Goal: Task Accomplishment & Management: Manage account settings

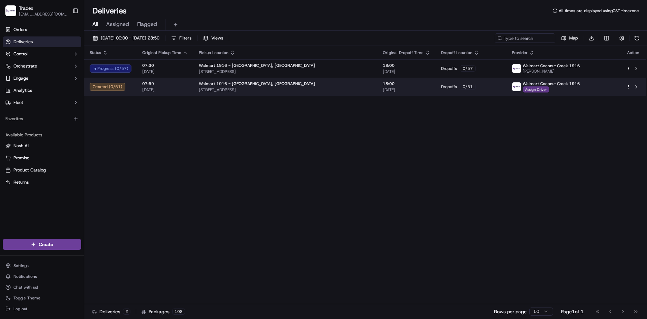
click at [541, 90] on span "Assign Driver" at bounding box center [536, 89] width 27 height 6
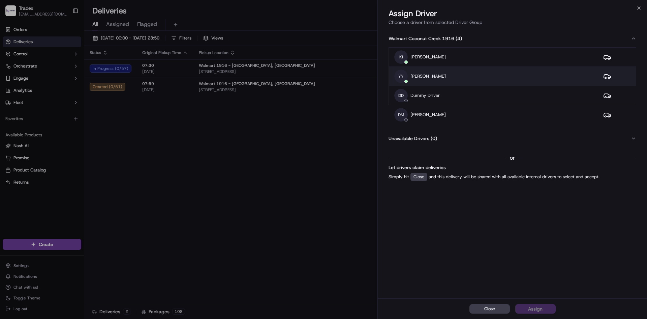
click at [466, 75] on div "YY [PERSON_NAME]" at bounding box center [493, 75] width 198 height 13
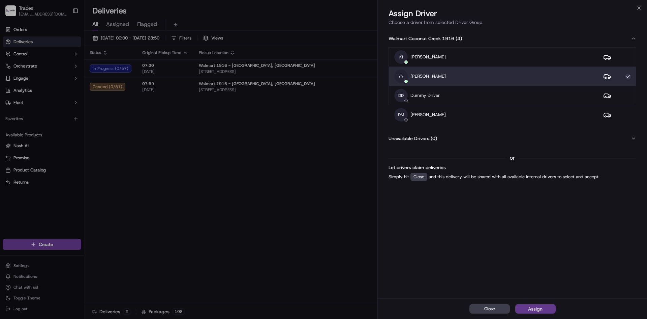
click at [544, 306] on button "Assign" at bounding box center [535, 308] width 40 height 9
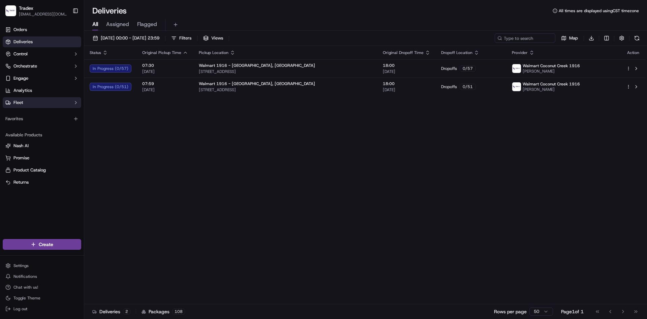
click at [28, 104] on button "Fleet" at bounding box center [42, 102] width 79 height 11
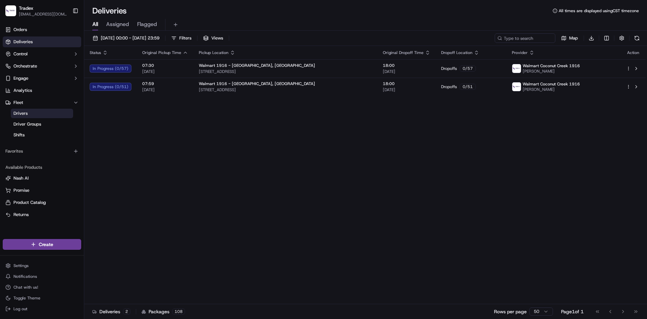
click at [28, 115] on link "Drivers" at bounding box center [42, 113] width 62 height 9
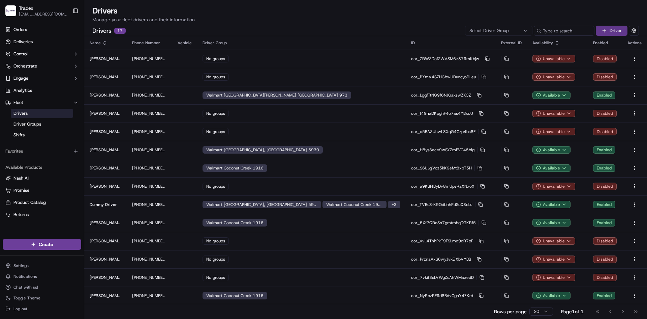
click at [609, 27] on button "Driver" at bounding box center [612, 31] width 32 height 10
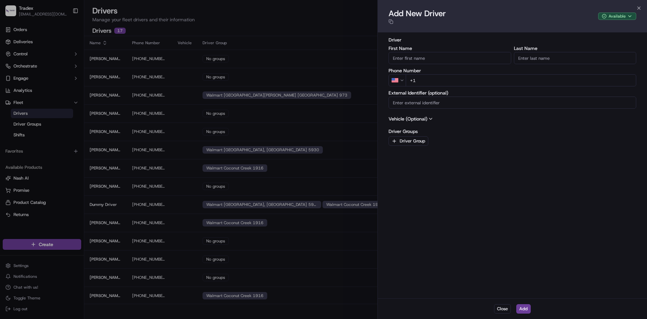
click at [439, 56] on input "First Name" at bounding box center [450, 58] width 123 height 12
type input "[PERSON_NAME]"
click at [439, 57] on input "[PERSON_NAME]" at bounding box center [450, 58] width 123 height 12
type input "[PERSON_NAME]"
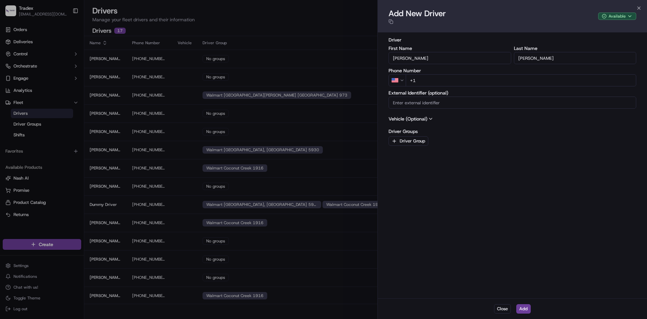
click at [447, 81] on input "+1" at bounding box center [521, 80] width 231 height 12
click at [443, 84] on input "+1" at bounding box center [521, 80] width 231 height 12
type input "[PHONE_NUMBER]"
click at [522, 305] on button "Add" at bounding box center [523, 308] width 14 height 9
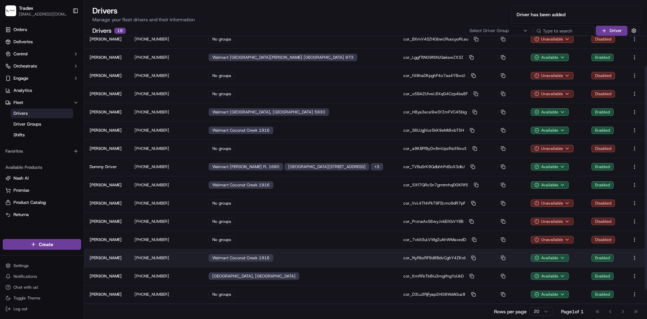
scroll to position [74, 0]
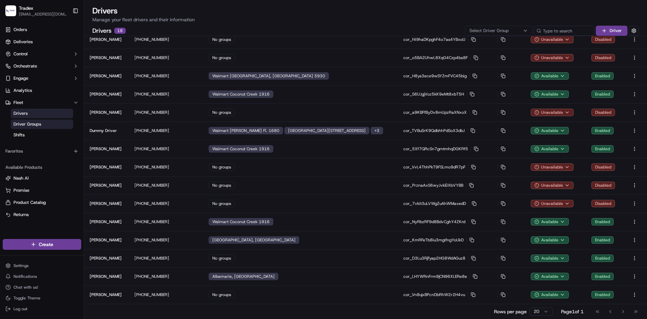
click at [32, 120] on link "Driver Groups" at bounding box center [42, 123] width 62 height 9
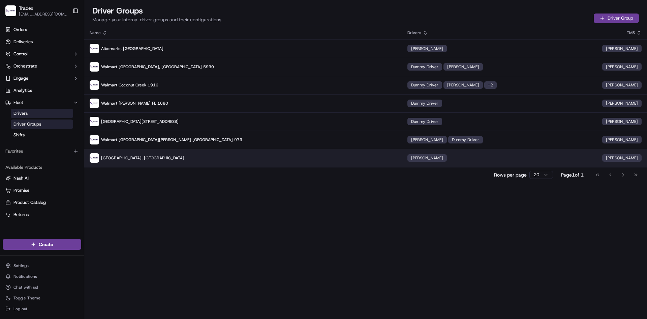
click at [411, 159] on span "[PERSON_NAME]" at bounding box center [427, 157] width 32 height 5
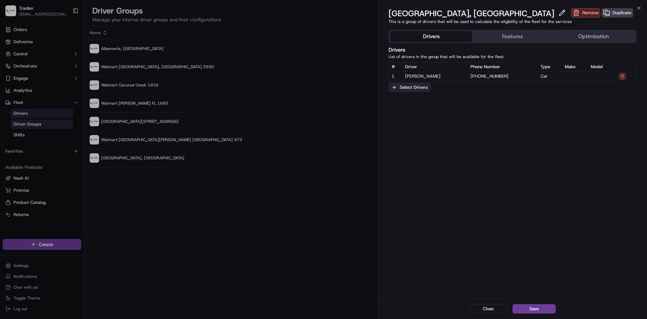
click at [416, 88] on button "Select Drivers" at bounding box center [410, 87] width 42 height 9
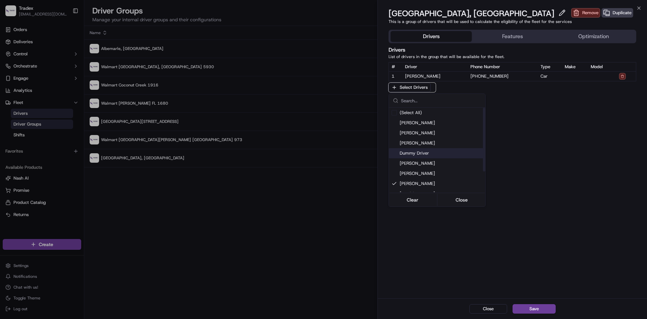
scroll to position [27, 0]
click at [426, 166] on span "[PERSON_NAME]" at bounding box center [441, 166] width 83 height 6
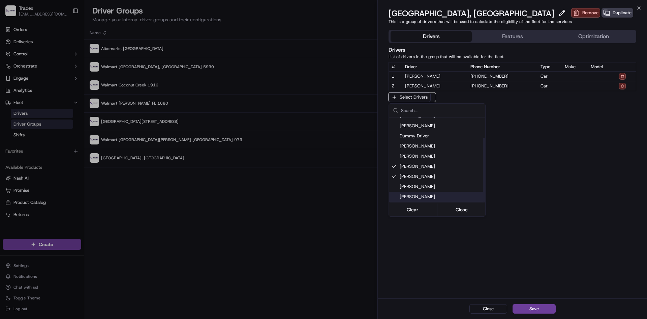
click at [432, 196] on span "[PERSON_NAME]" at bounding box center [441, 196] width 83 height 6
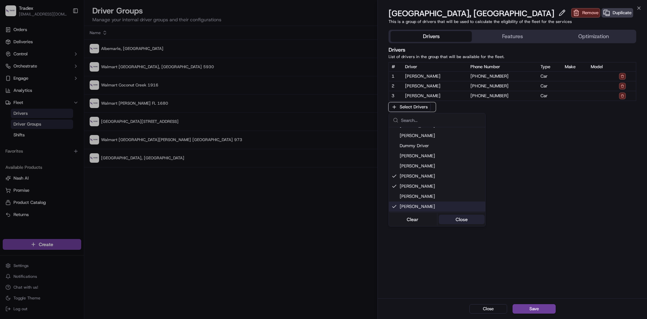
click at [458, 217] on button "Close" at bounding box center [462, 218] width 46 height 9
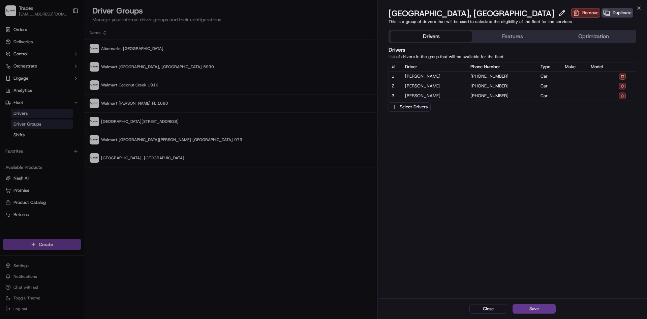
click at [536, 306] on button "Save" at bounding box center [534, 308] width 43 height 9
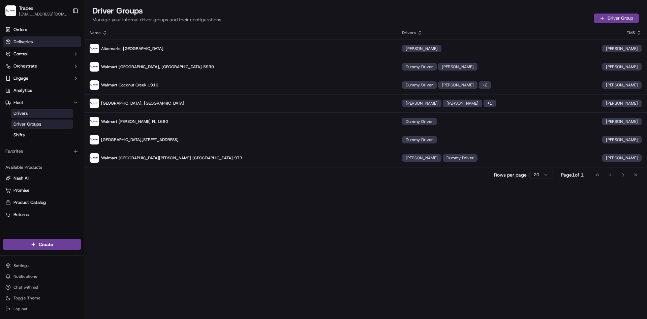
click at [33, 41] on link "Deliveries" at bounding box center [42, 41] width 79 height 11
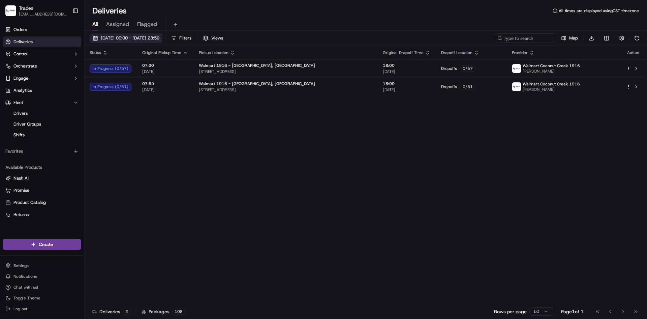
click at [159, 37] on span "[DATE] 00:00 - [DATE] 23:59" at bounding box center [130, 38] width 59 height 6
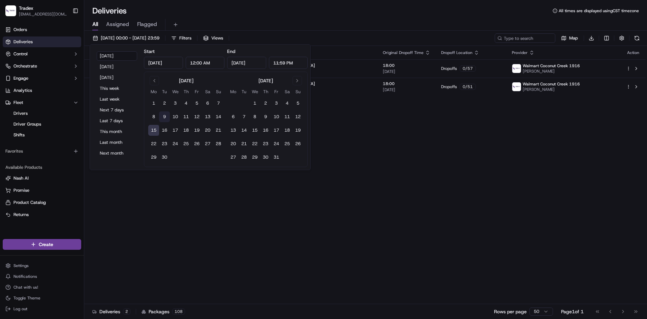
click at [169, 114] on button "9" at bounding box center [164, 116] width 11 height 11
type input "[DATE]"
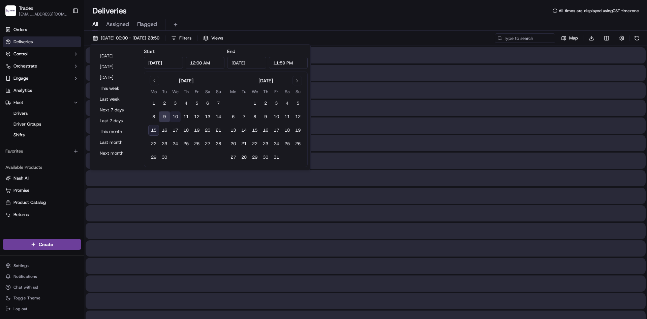
click at [173, 115] on button "10" at bounding box center [175, 116] width 11 height 11
type input "[DATE]"
click at [325, 21] on div "All Assigned Flagged" at bounding box center [365, 25] width 563 height 12
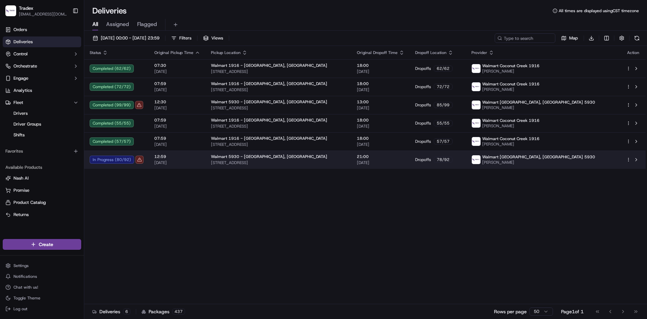
click at [188, 167] on td "12:59 [DATE]" at bounding box center [177, 159] width 57 height 18
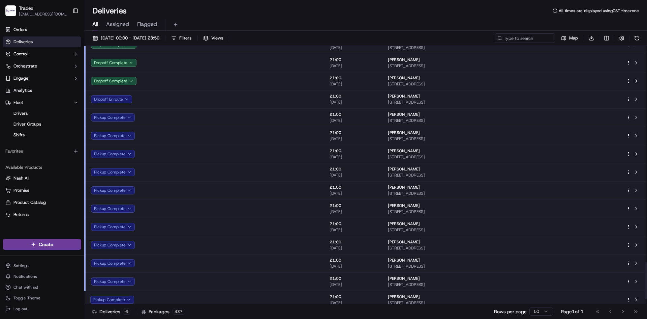
scroll to position [1539, 0]
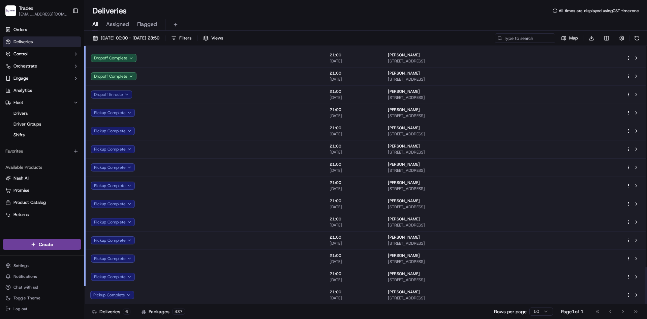
click at [113, 95] on button "Dropoff Enroute" at bounding box center [111, 94] width 41 height 8
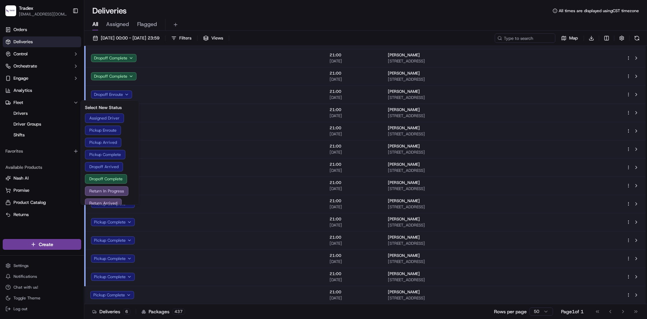
scroll to position [44, 0]
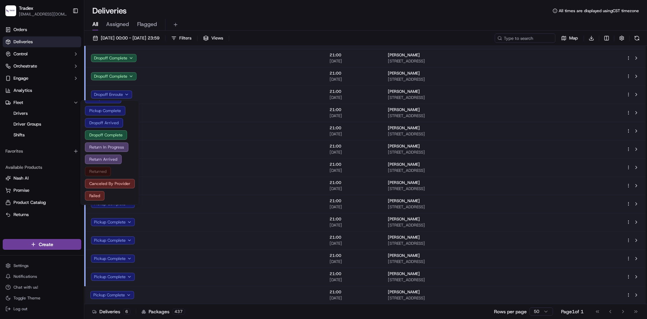
click at [108, 171] on button "Returned" at bounding box center [110, 171] width 50 height 9
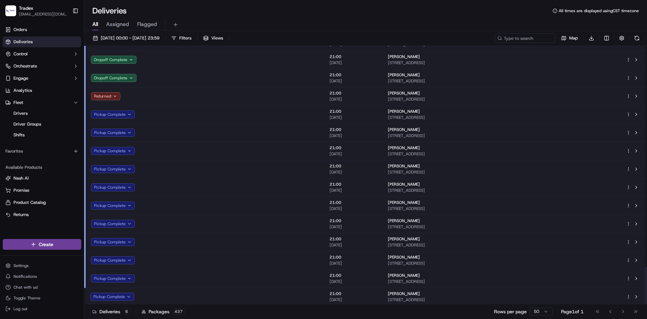
scroll to position [1539, 0]
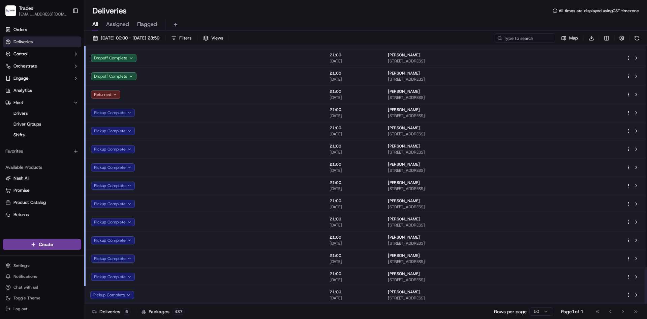
drag, startPoint x: 97, startPoint y: 112, endPoint x: 100, endPoint y: 116, distance: 5.8
click at [97, 112] on button "Pickup Complete" at bounding box center [113, 113] width 44 height 8
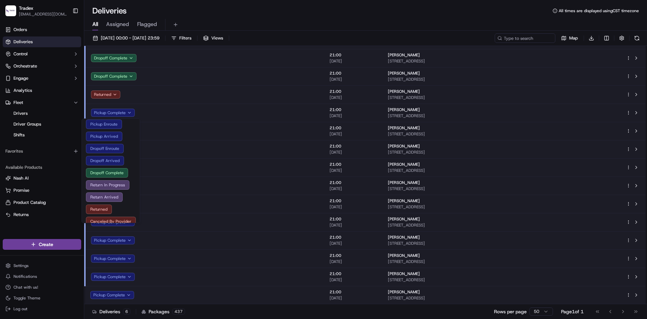
scroll to position [44, 0]
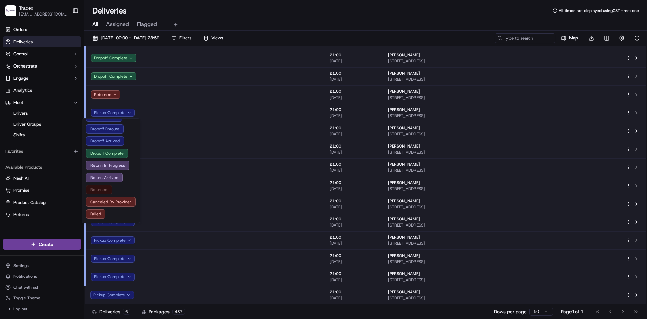
click at [106, 188] on button "Returned" at bounding box center [111, 189] width 50 height 9
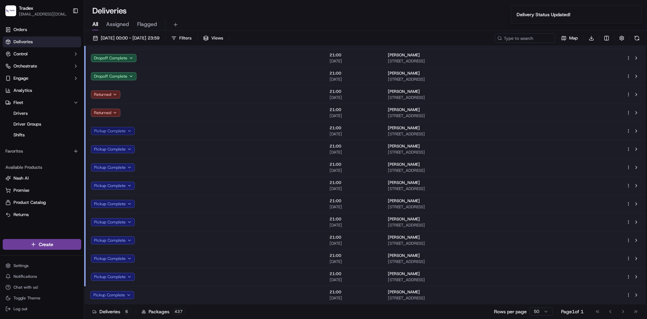
click at [109, 130] on button "Pickup Complete" at bounding box center [113, 131] width 44 height 8
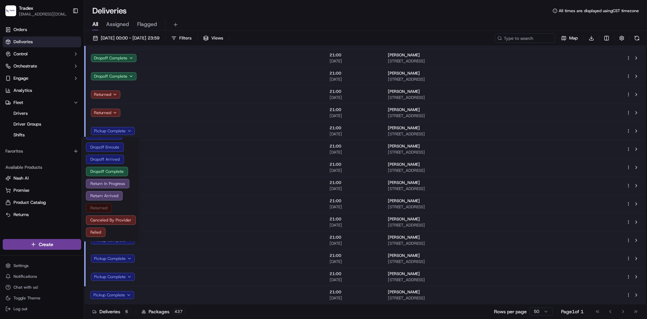
click at [106, 208] on button "Returned" at bounding box center [111, 207] width 50 height 9
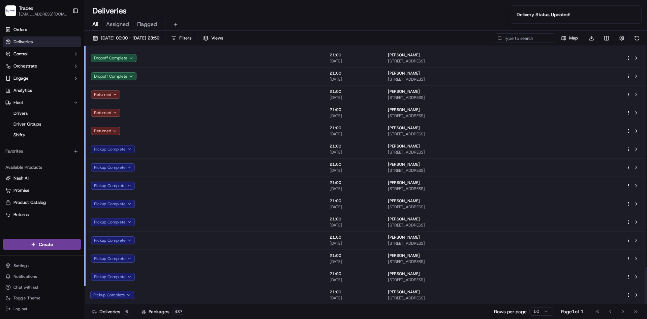
click at [108, 149] on button "Pickup Complete" at bounding box center [113, 149] width 44 height 8
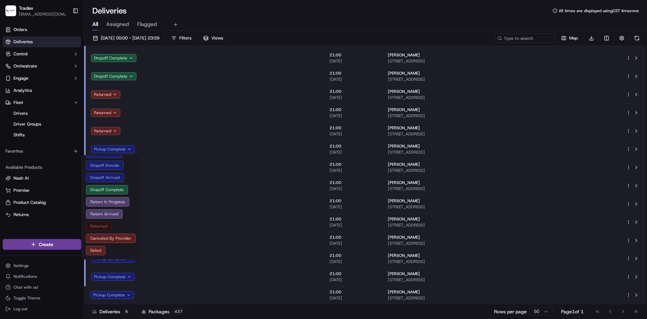
click at [100, 224] on button "Returned" at bounding box center [111, 225] width 50 height 9
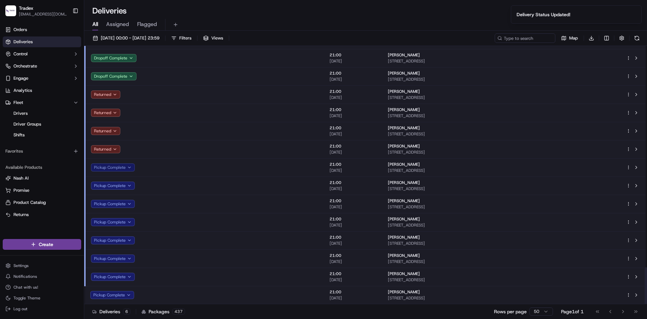
click at [111, 166] on button "Pickup Complete" at bounding box center [113, 167] width 44 height 8
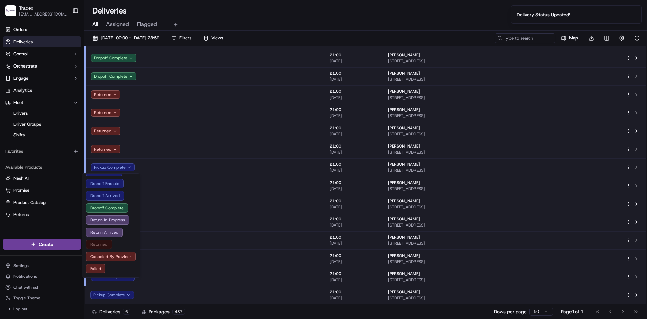
click at [104, 242] on button "Returned" at bounding box center [111, 243] width 50 height 9
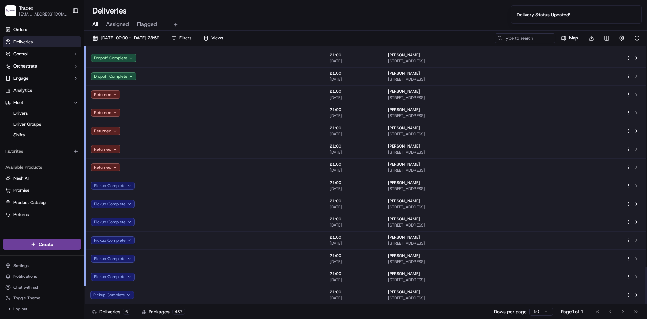
click at [111, 185] on button "Pickup Complete" at bounding box center [113, 185] width 44 height 8
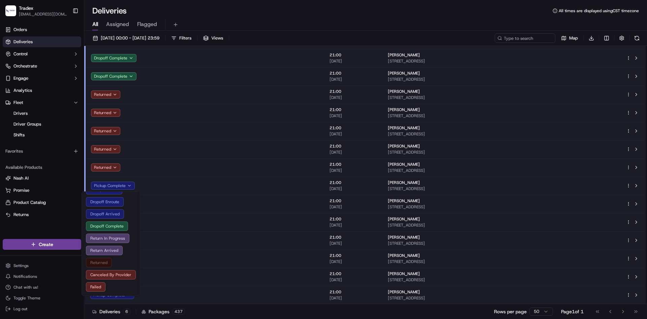
click at [106, 259] on button "Returned" at bounding box center [111, 262] width 50 height 9
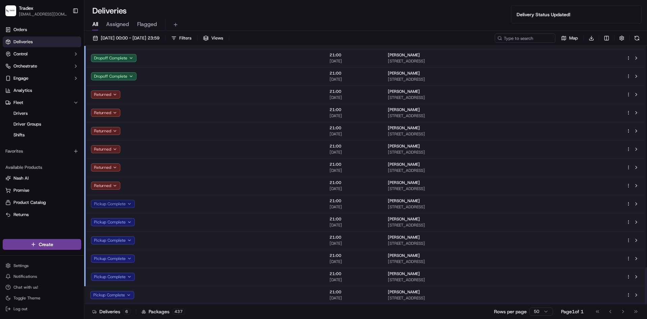
click at [117, 204] on button "Pickup Complete" at bounding box center [113, 204] width 44 height 8
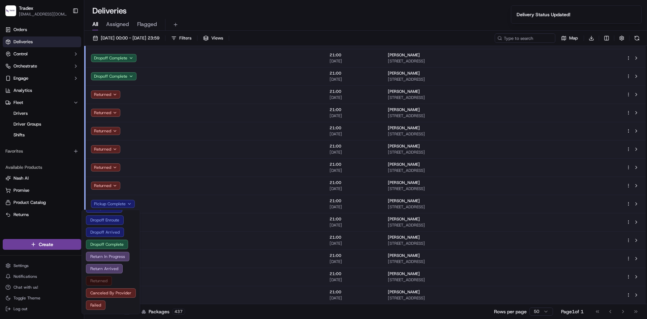
click at [107, 281] on button "Returned" at bounding box center [111, 280] width 50 height 9
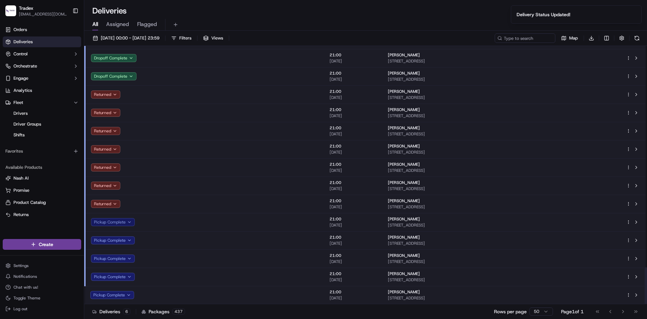
click at [111, 224] on button "Pickup Complete" at bounding box center [113, 222] width 44 height 8
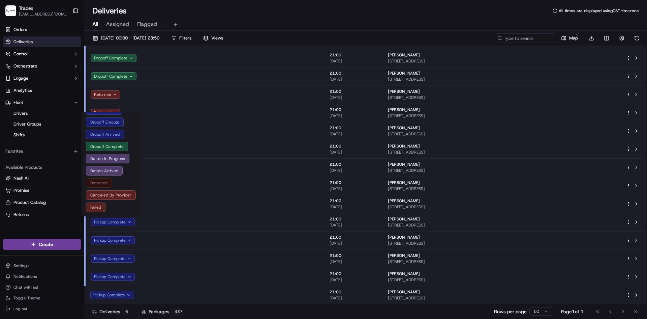
click at [100, 183] on button "Returned" at bounding box center [111, 182] width 50 height 9
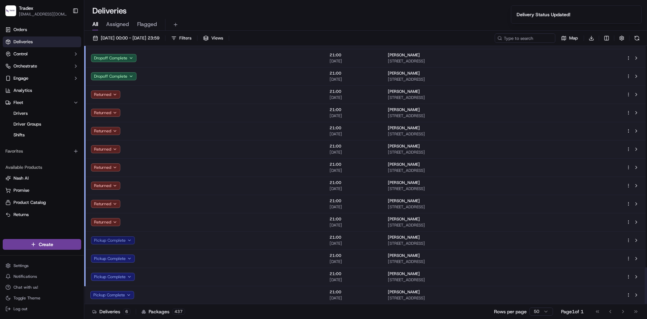
click at [117, 241] on button "Pickup Complete" at bounding box center [113, 240] width 44 height 8
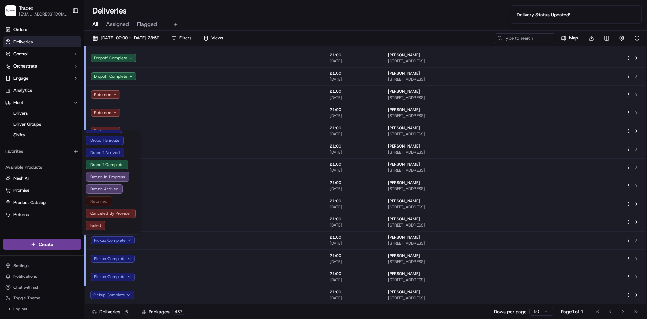
click at [99, 200] on button "Returned" at bounding box center [111, 200] width 50 height 9
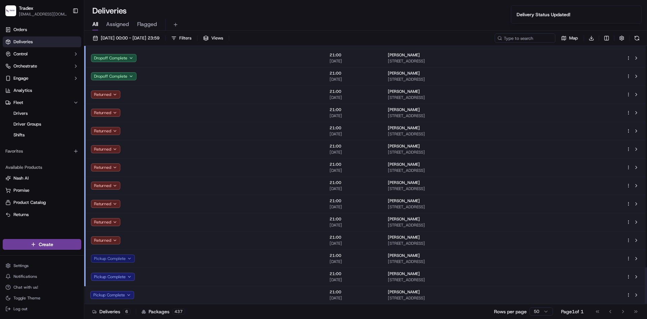
click at [112, 256] on button "Pickup Complete" at bounding box center [113, 258] width 44 height 8
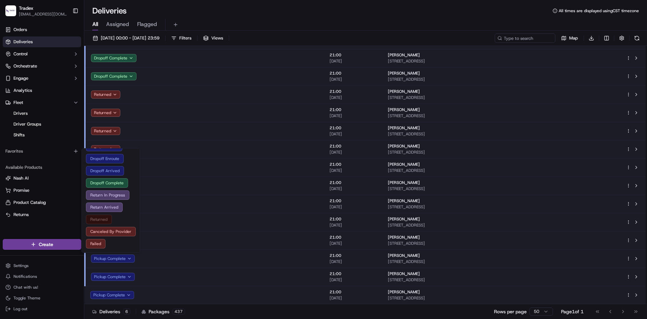
click at [98, 220] on button "Returned" at bounding box center [111, 218] width 50 height 9
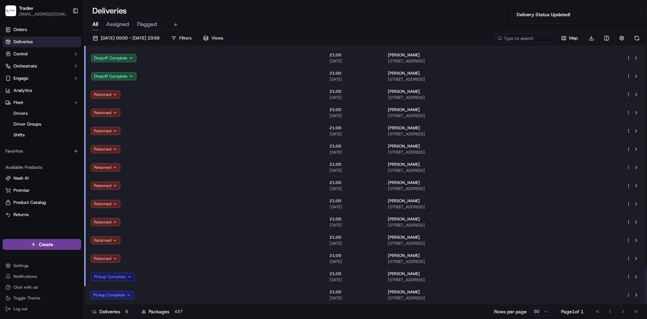
click at [106, 275] on button "Pickup Complete" at bounding box center [113, 276] width 44 height 8
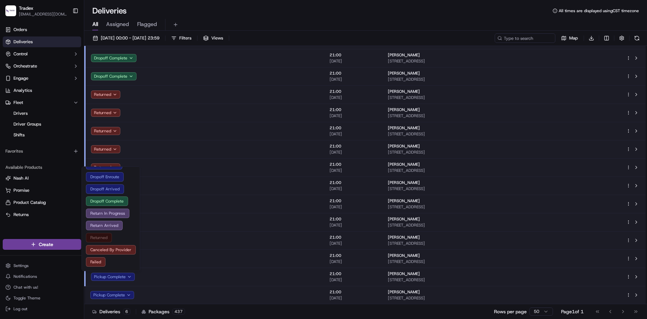
click at [103, 237] on button "Returned" at bounding box center [111, 237] width 50 height 9
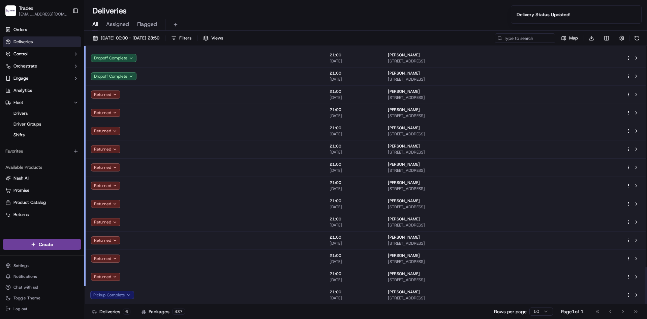
click at [106, 296] on button "Pickup Complete" at bounding box center [112, 295] width 44 height 8
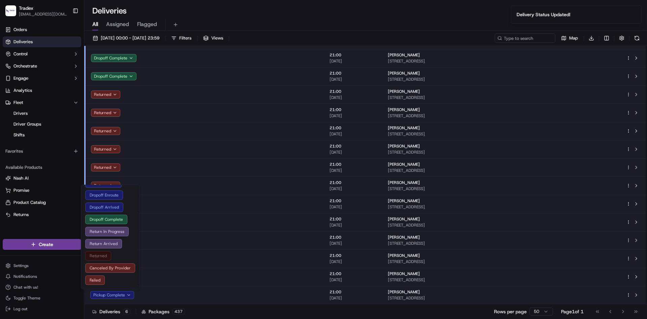
click at [103, 255] on button "Returned" at bounding box center [110, 255] width 50 height 9
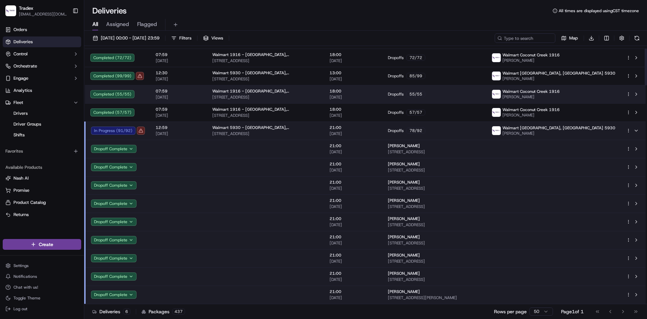
scroll to position [0, 0]
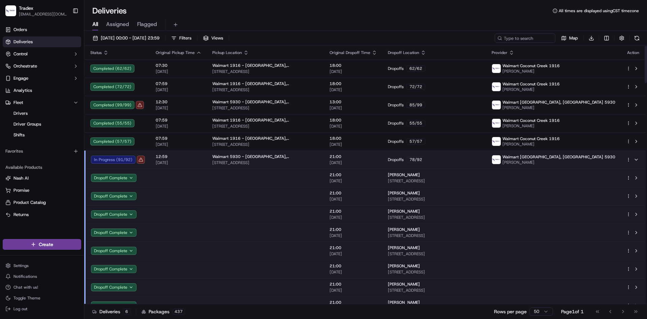
click at [193, 158] on span "12:59" at bounding box center [179, 156] width 46 height 5
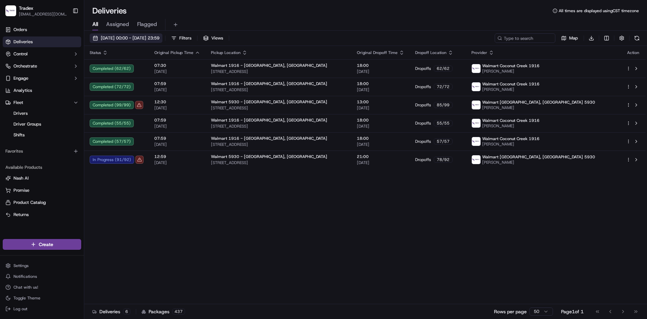
click at [125, 35] on span "[DATE] 00:00 - [DATE] 23:59" at bounding box center [130, 38] width 59 height 6
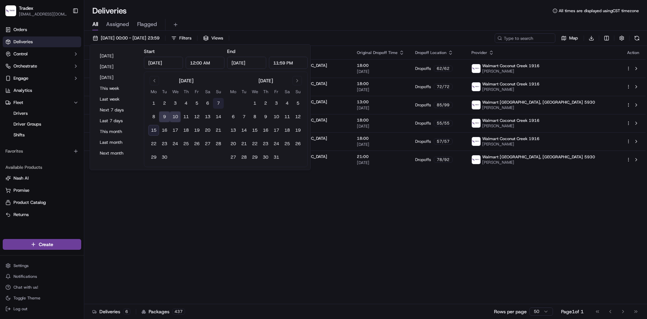
click at [216, 102] on button "7" at bounding box center [218, 103] width 11 height 11
type input "[DATE]"
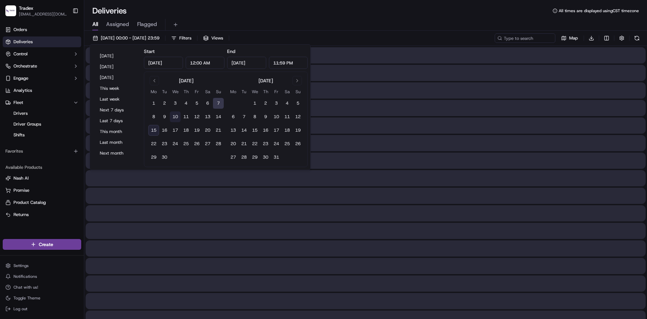
click at [178, 116] on button "10" at bounding box center [175, 116] width 11 height 11
type input "[DATE]"
click at [196, 116] on button "12" at bounding box center [196, 116] width 11 height 11
type input "[DATE]"
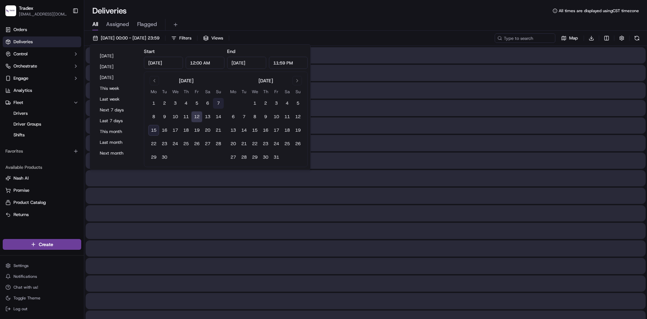
click at [216, 105] on button "7" at bounding box center [218, 103] width 11 height 11
click at [193, 117] on button "12" at bounding box center [196, 116] width 11 height 11
click at [217, 102] on button "7" at bounding box center [218, 103] width 11 height 11
type input "[DATE]"
click at [283, 5] on div "Deliveries All times are displayed using CST timezone All Assigned Flagged [DAT…" at bounding box center [365, 159] width 563 height 319
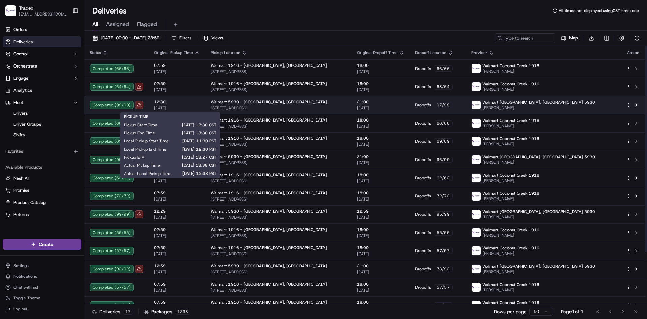
click at [194, 103] on span "12:30" at bounding box center [177, 101] width 46 height 5
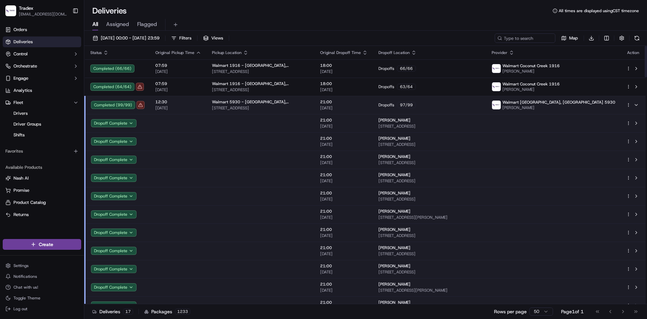
click at [195, 108] on span "[DATE]" at bounding box center [178, 107] width 46 height 5
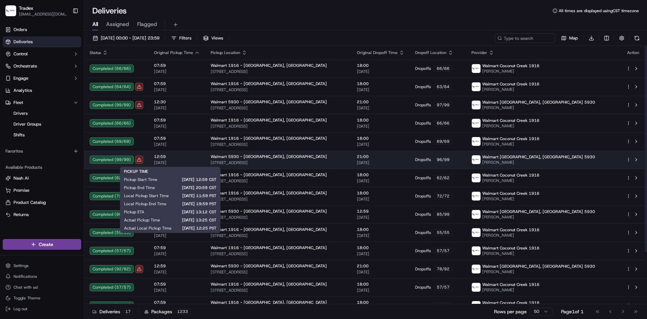
click at [197, 158] on span "12:59" at bounding box center [177, 156] width 46 height 5
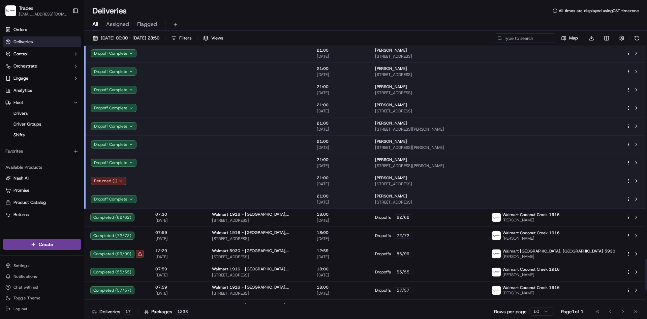
scroll to position [1820, 0]
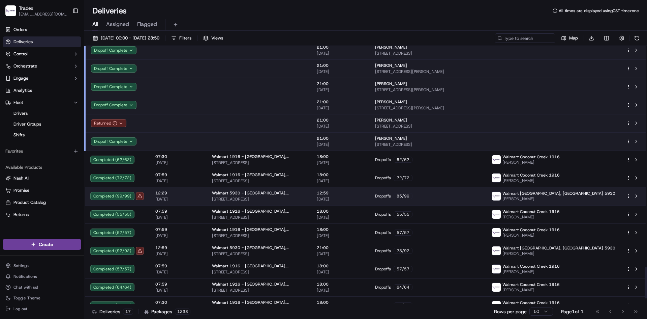
click at [199, 194] on span "12:29" at bounding box center [178, 192] width 46 height 5
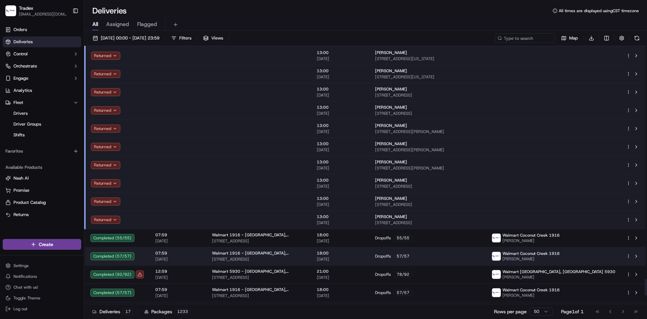
scroll to position [3669, 0]
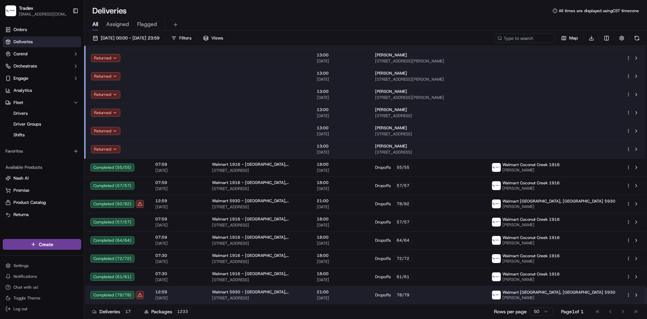
click at [195, 293] on span "12:59" at bounding box center [178, 291] width 46 height 5
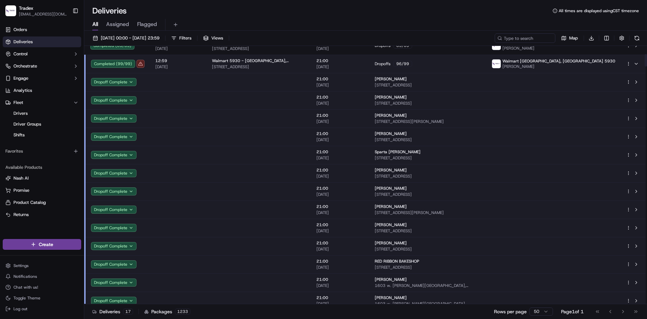
scroll to position [0, 0]
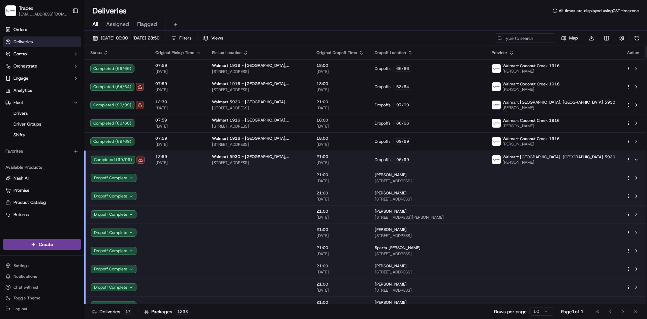
click at [189, 157] on span "12:59" at bounding box center [178, 156] width 46 height 5
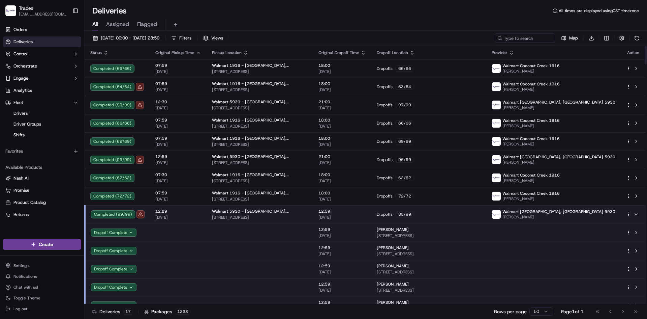
click at [192, 213] on span "12:29" at bounding box center [178, 210] width 46 height 5
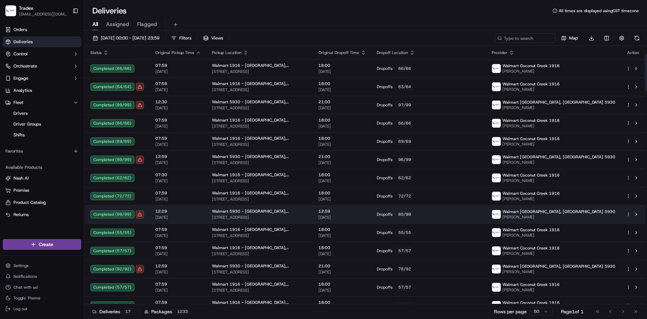
scroll to position [169, 0]
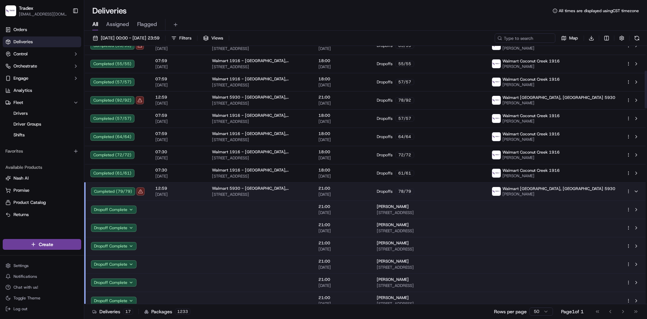
click at [201, 194] on td "12:59 [DATE]" at bounding box center [178, 191] width 57 height 18
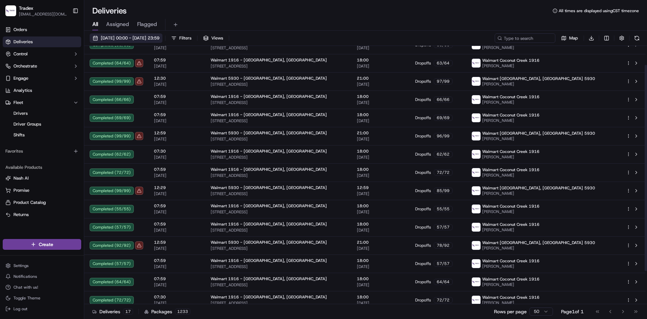
scroll to position [0, 0]
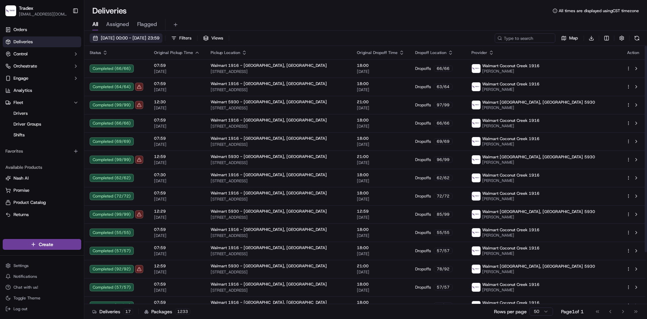
click at [159, 37] on span "[DATE] 00:00 - [DATE] 23:59" at bounding box center [130, 38] width 59 height 6
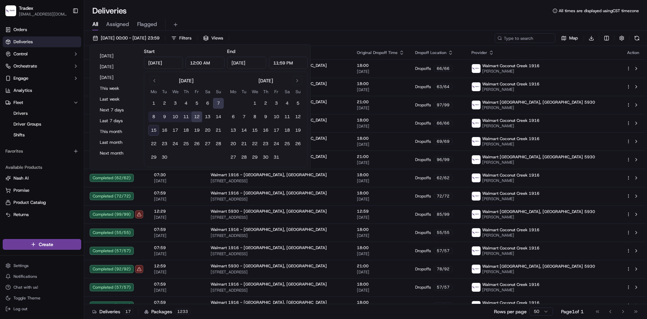
click at [154, 129] on button "15" at bounding box center [153, 130] width 11 height 11
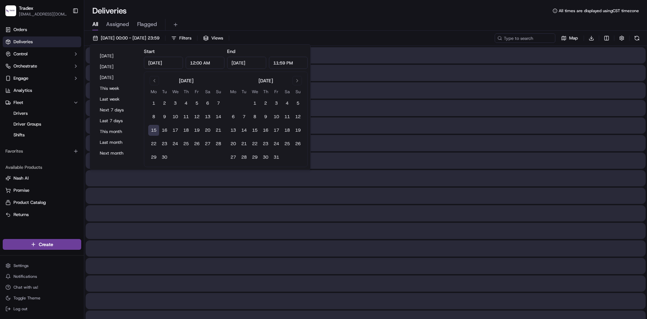
type input "[DATE]"
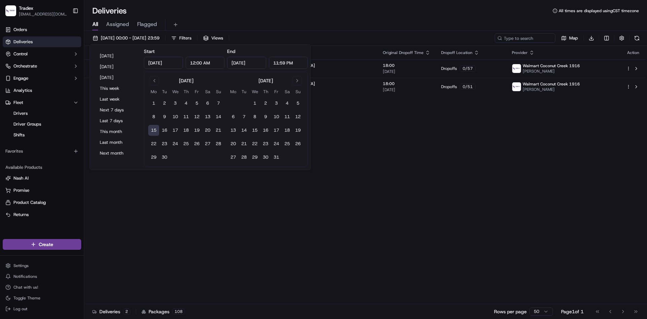
click at [261, 19] on div "All Assigned Flagged" at bounding box center [365, 25] width 563 height 12
